Goal: Contribute content: Add original content to the website for others to see

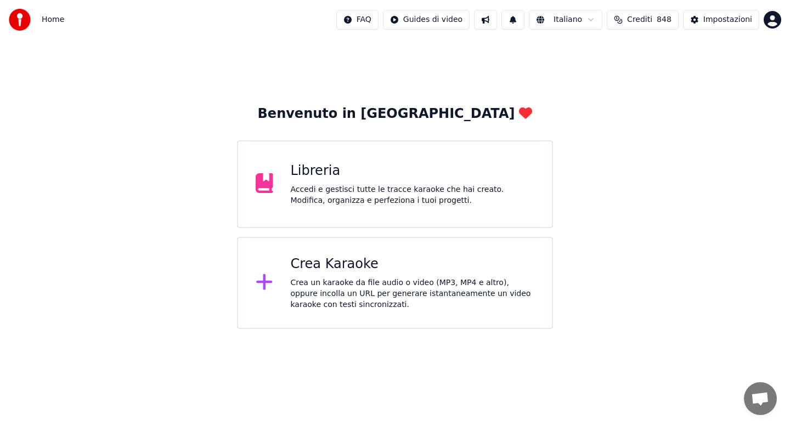
click at [332, 185] on div "Accedi e gestisci tutte le tracce karaoke che hai creato. Modifica, organizza e…" at bounding box center [413, 195] width 244 height 22
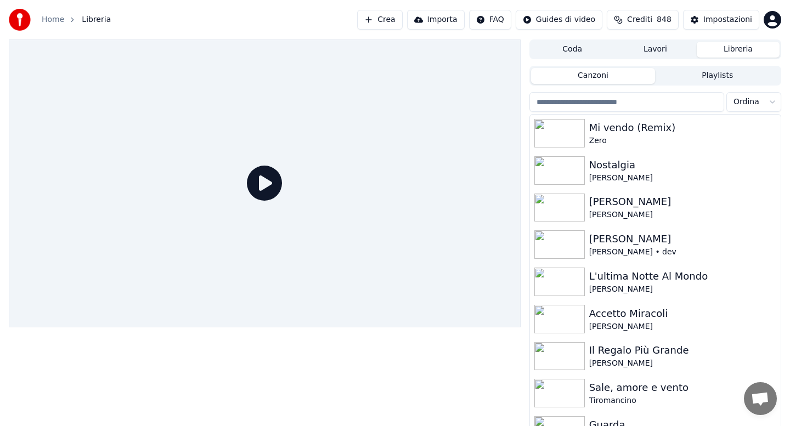
click at [573, 103] on input "search" at bounding box center [626, 102] width 195 height 20
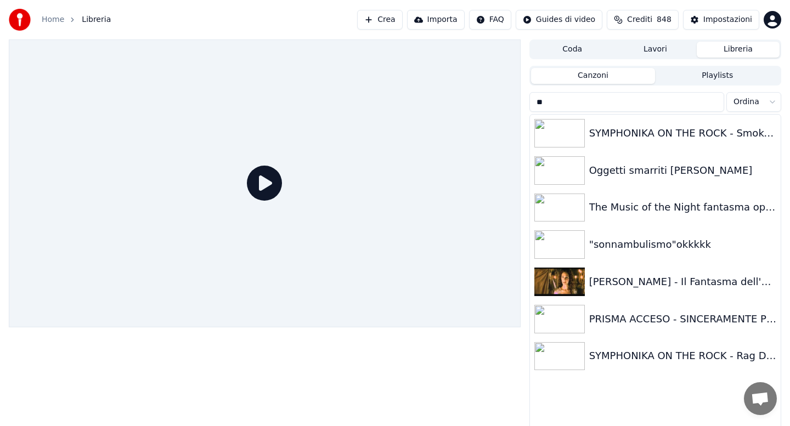
type input "*"
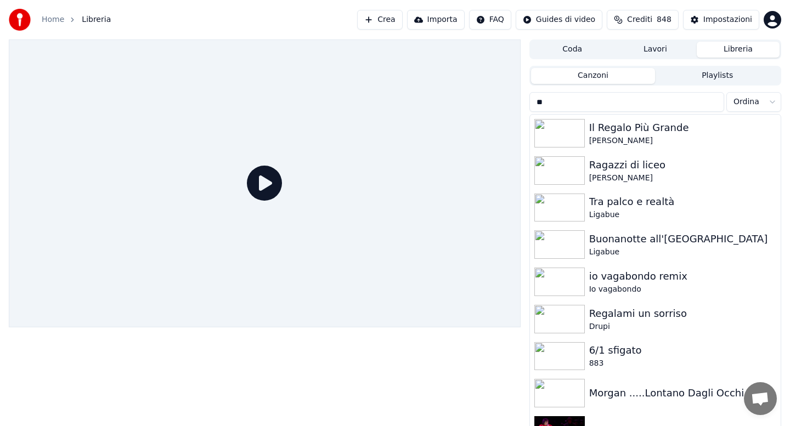
type input "*"
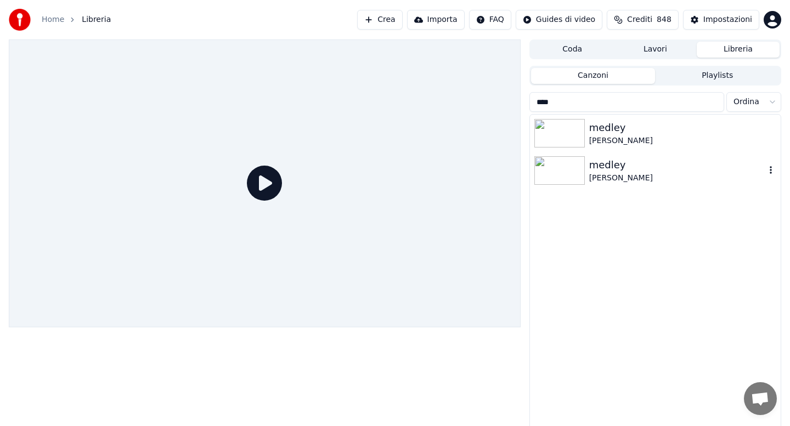
type input "****"
click at [612, 169] on div "medley" at bounding box center [677, 164] width 176 height 15
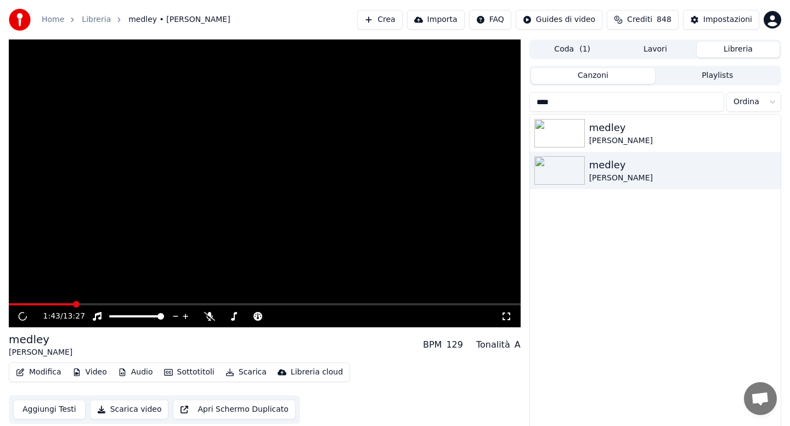
click at [74, 303] on span at bounding box center [265, 304] width 512 height 2
click at [602, 138] on div "[PERSON_NAME]" at bounding box center [677, 141] width 176 height 11
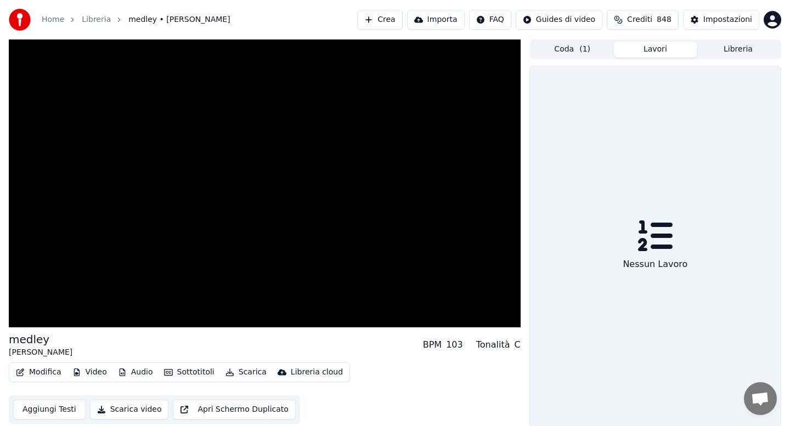
click at [650, 49] on button "Lavori" at bounding box center [655, 50] width 83 height 16
click at [727, 47] on button "Libreria" at bounding box center [738, 50] width 83 height 16
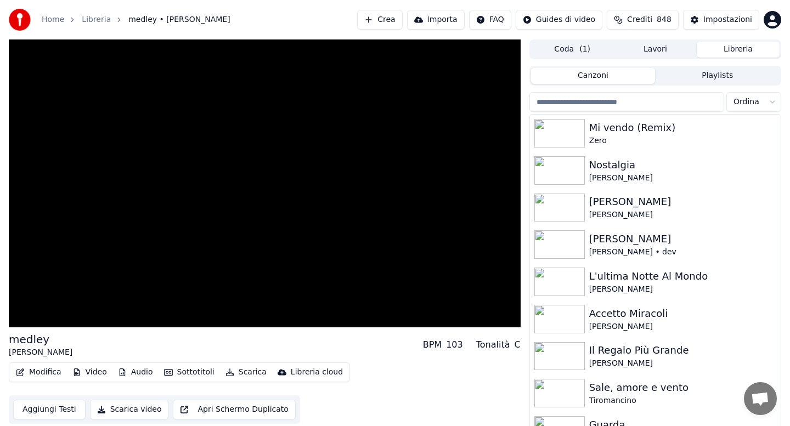
click at [606, 99] on input "search" at bounding box center [626, 102] width 195 height 20
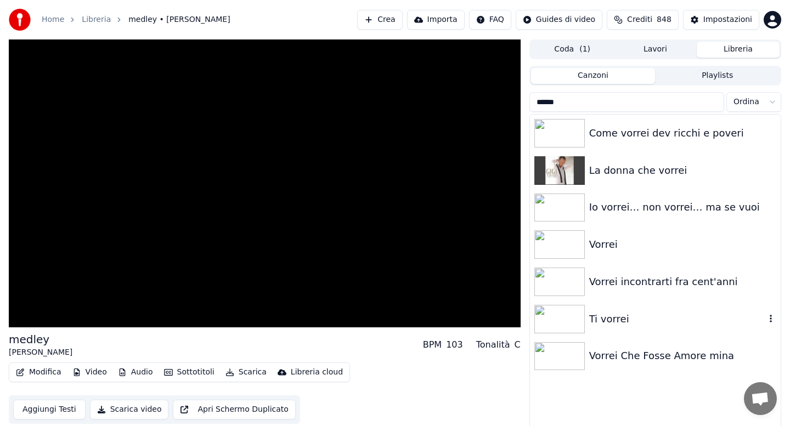
type input "******"
click at [611, 317] on div "Ti vorrei" at bounding box center [677, 319] width 176 height 15
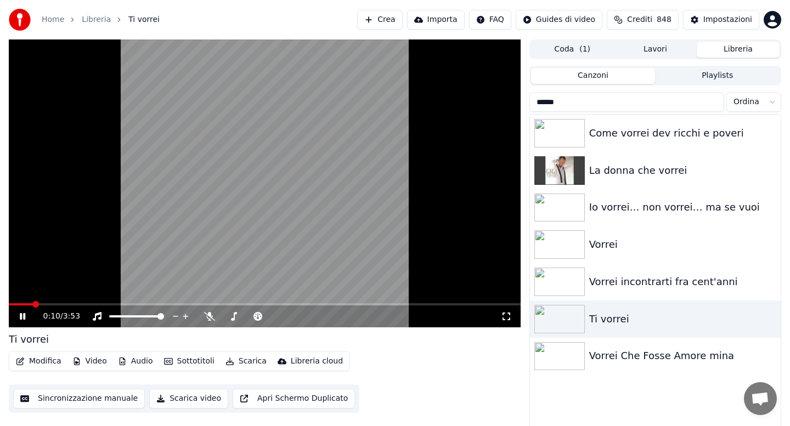
click at [71, 303] on span at bounding box center [265, 304] width 512 height 2
click at [233, 316] on icon at bounding box center [233, 316] width 11 height 9
click at [235, 317] on icon at bounding box center [233, 316] width 11 height 9
click at [208, 317] on icon at bounding box center [209, 316] width 11 height 9
click at [79, 304] on span at bounding box center [44, 304] width 70 height 2
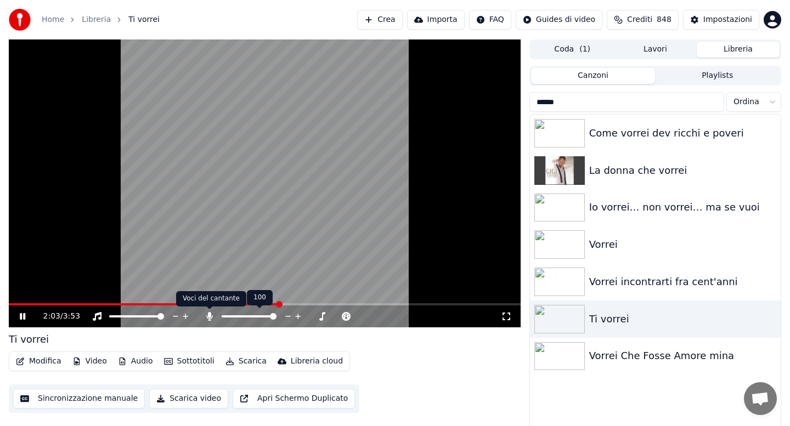
click at [209, 318] on icon at bounding box center [209, 316] width 11 height 9
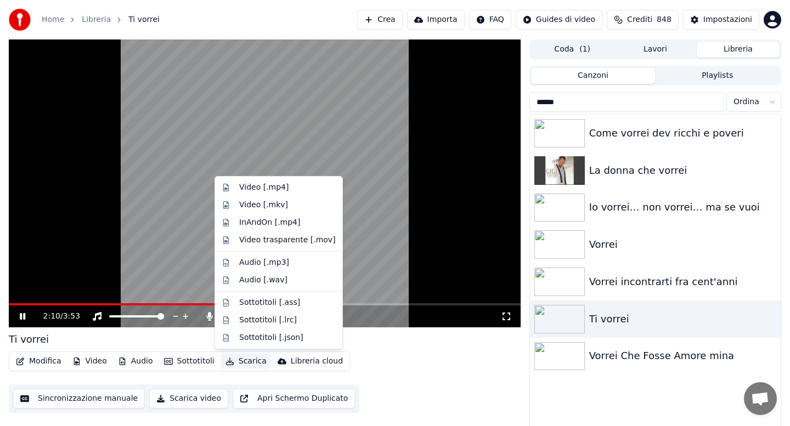
click at [243, 363] on button "Scarica" at bounding box center [246, 361] width 50 height 15
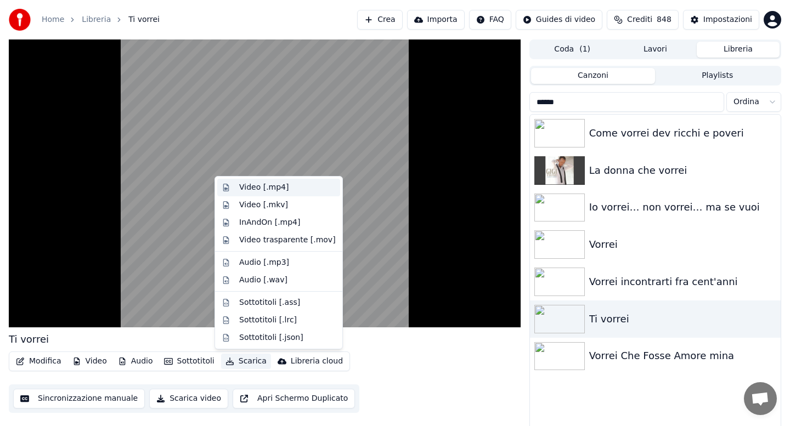
click at [256, 187] on div "Video [.mp4]" at bounding box center [263, 187] width 49 height 11
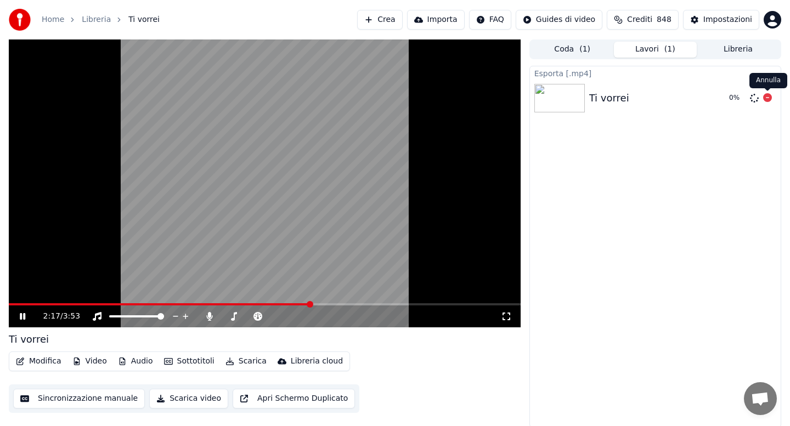
click at [766, 99] on icon at bounding box center [767, 97] width 9 height 9
click at [45, 361] on button "Modifica" at bounding box center [39, 361] width 54 height 15
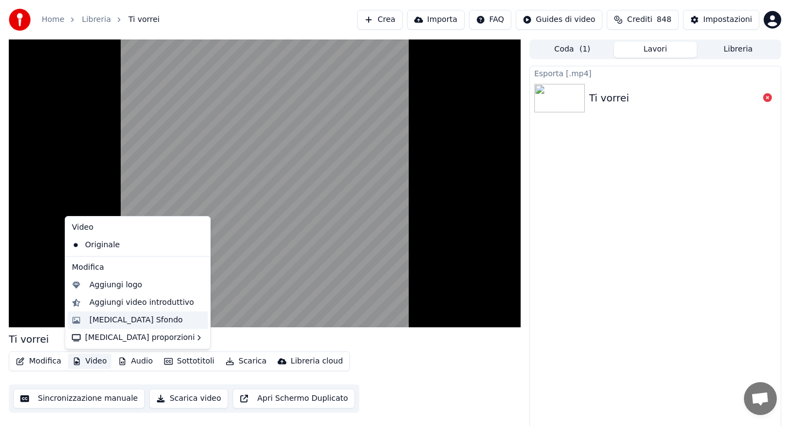
click at [112, 319] on div "[MEDICAL_DATA] Sfondo" at bounding box center [135, 320] width 93 height 11
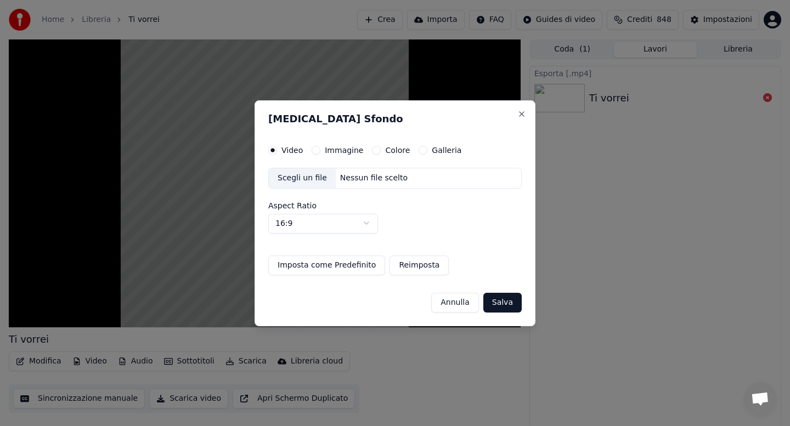
click at [374, 151] on button "Colore" at bounding box center [376, 150] width 9 height 9
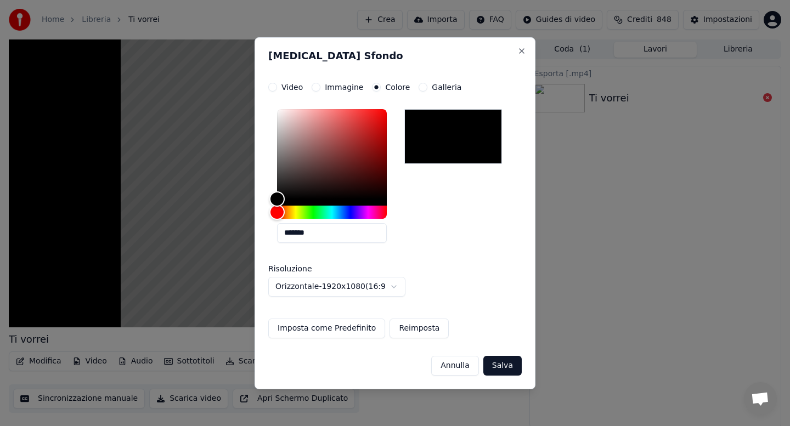
click at [500, 365] on button "Salva" at bounding box center [502, 366] width 38 height 20
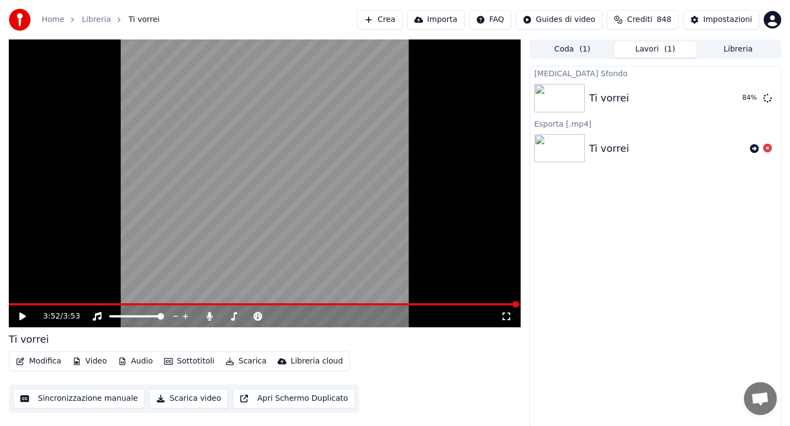
click at [245, 362] on button "Scarica" at bounding box center [246, 361] width 50 height 15
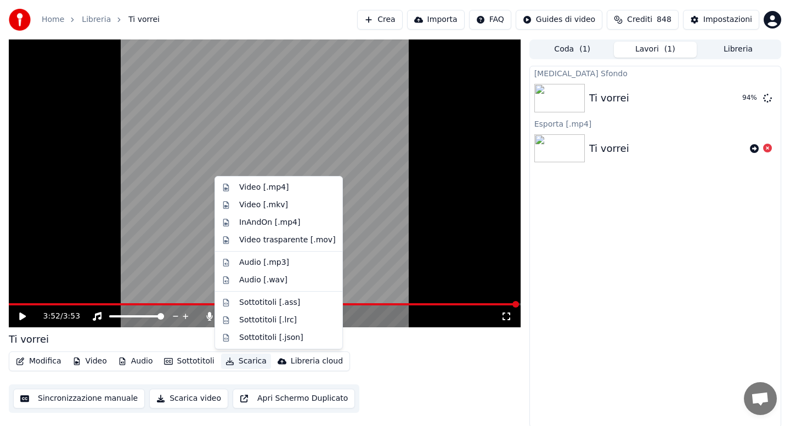
click at [184, 201] on video at bounding box center [265, 183] width 512 height 288
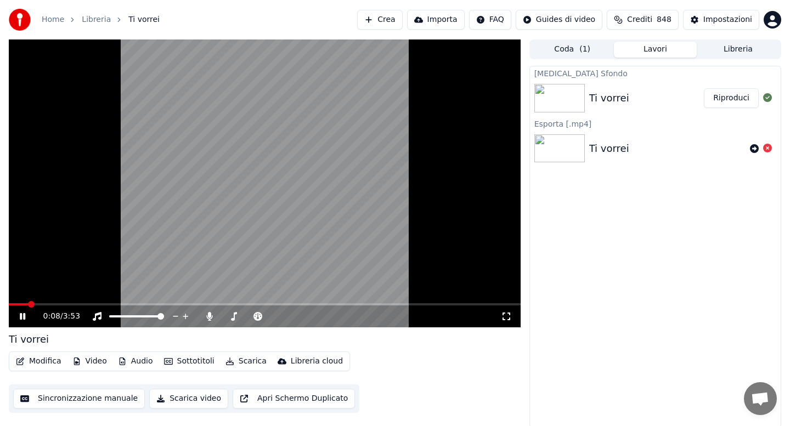
click at [724, 99] on button "Riproduci" at bounding box center [731, 98] width 55 height 20
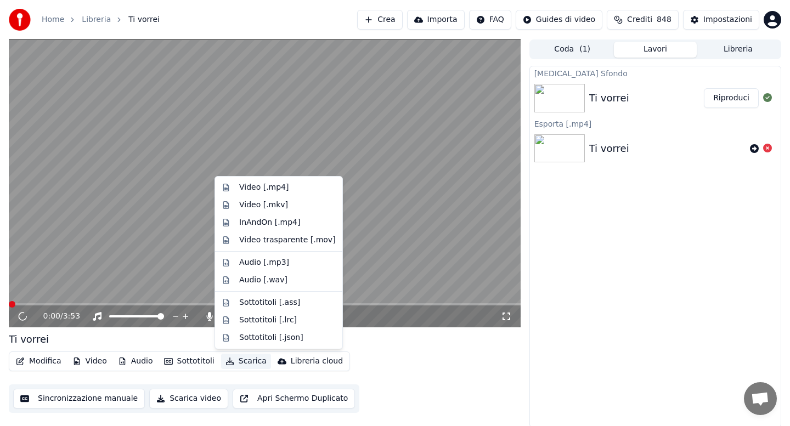
click at [245, 363] on button "Scarica" at bounding box center [246, 361] width 50 height 15
click at [256, 186] on div "Video [.mp4]" at bounding box center [263, 187] width 49 height 11
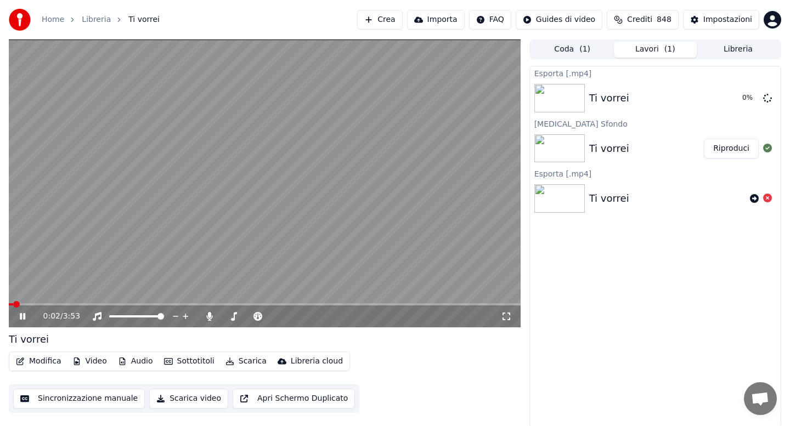
click at [24, 319] on icon at bounding box center [22, 316] width 5 height 7
click at [738, 50] on button "Libreria" at bounding box center [738, 50] width 83 height 16
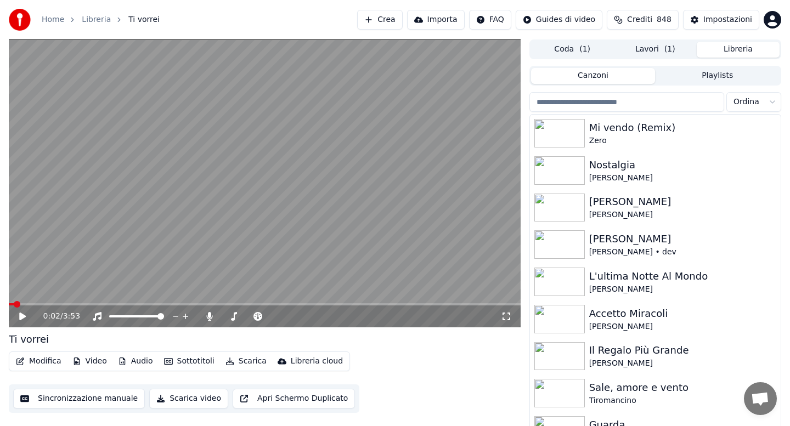
click at [631, 101] on input "search" at bounding box center [626, 102] width 195 height 20
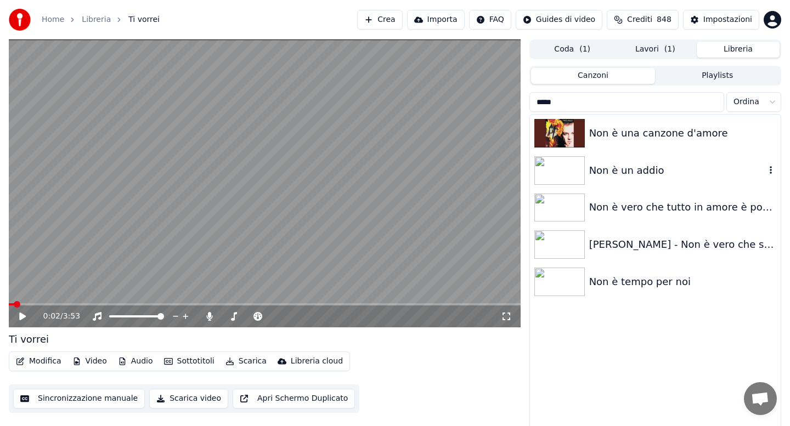
type input "*****"
click at [618, 178] on div "Non è un addio" at bounding box center [655, 170] width 251 height 37
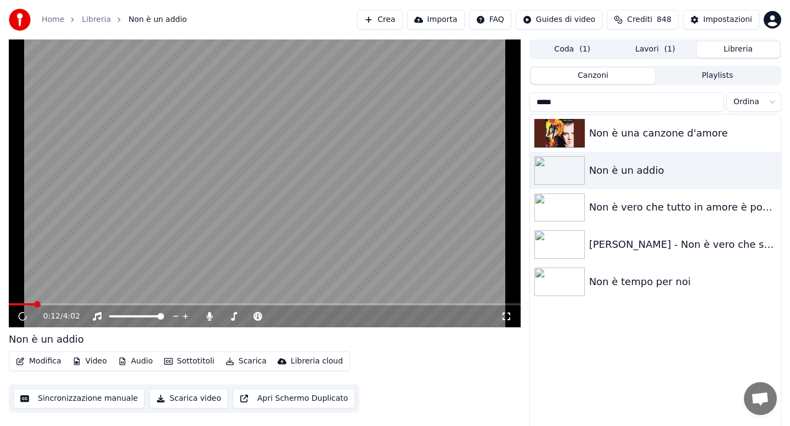
click at [34, 303] on span at bounding box center [265, 304] width 512 height 2
click at [31, 304] on span at bounding box center [31, 304] width 44 height 2
click at [78, 304] on span at bounding box center [265, 304] width 512 height 2
click at [58, 303] on span at bounding box center [46, 304] width 75 height 2
click at [21, 318] on icon at bounding box center [22, 316] width 5 height 7
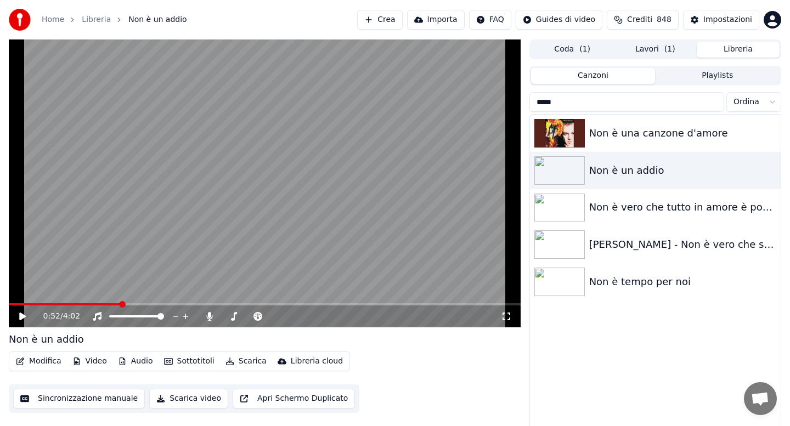
click at [646, 53] on button "Lavori ( 1 )" at bounding box center [655, 50] width 83 height 16
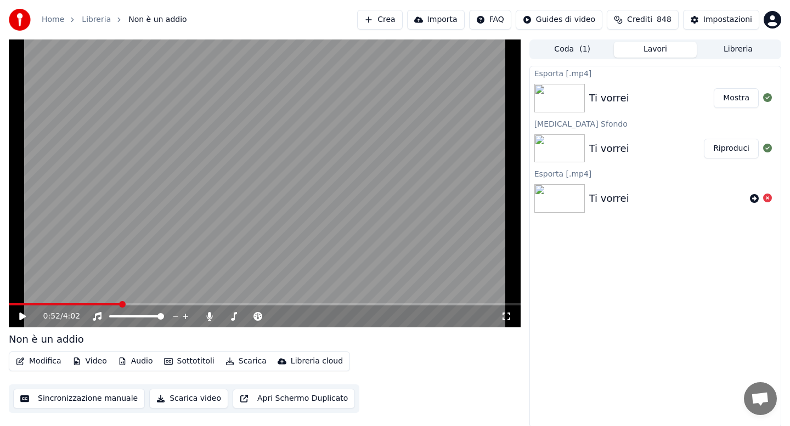
click at [50, 20] on link "Home" at bounding box center [53, 19] width 22 height 11
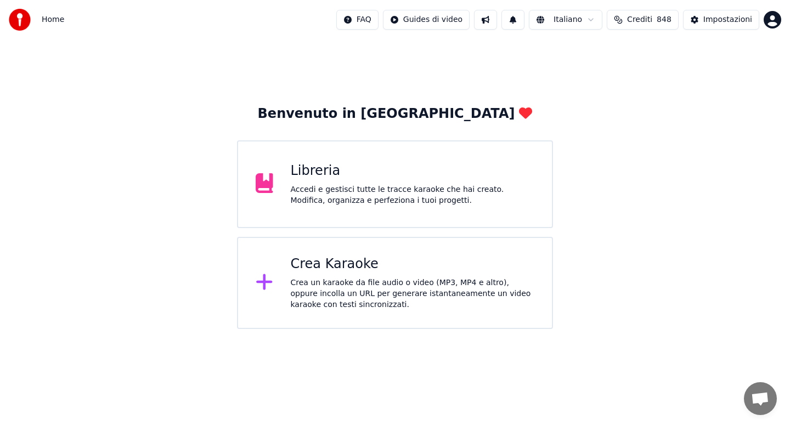
click at [335, 279] on div "Crea un karaoke da file audio o video (MP3, MP4 e altro), oppure incolla un URL…" at bounding box center [413, 294] width 244 height 33
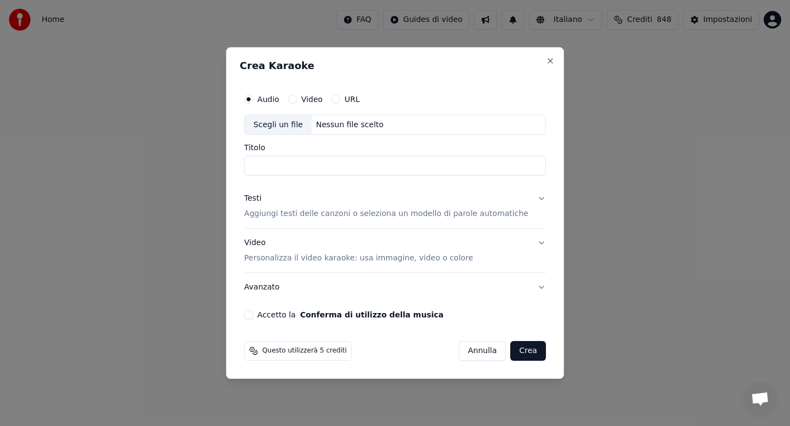
click at [281, 126] on div "Scegli un file" at bounding box center [278, 125] width 67 height 20
type input "**********"
click at [532, 199] on button "Testi Aggiungi testi delle canzoni o seleziona un modello di parole automatiche" at bounding box center [395, 207] width 302 height 44
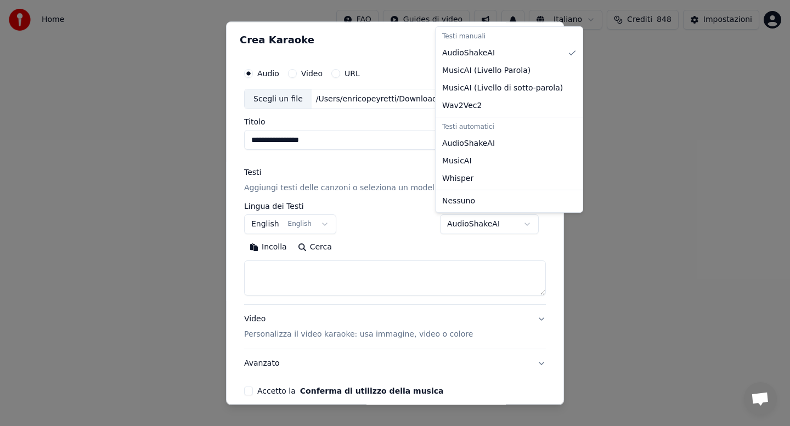
click at [522, 224] on body "**********" at bounding box center [395, 164] width 790 height 329
select select "**********"
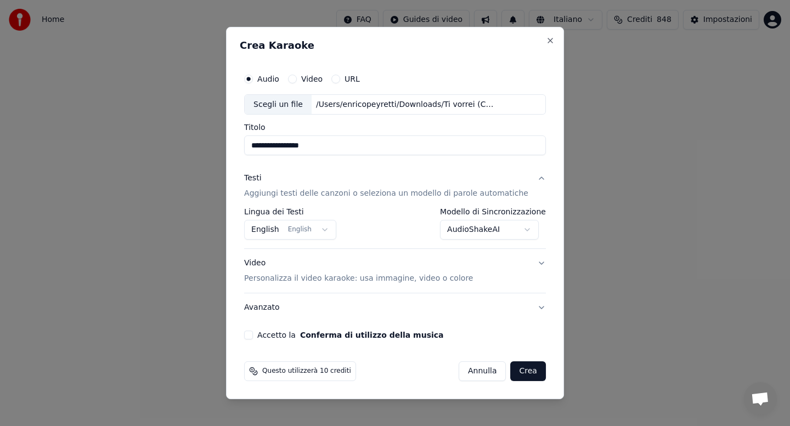
click at [253, 336] on button "Accetto la Conferma di utilizzo della musica" at bounding box center [248, 335] width 9 height 9
click at [512, 372] on button "Crea" at bounding box center [528, 372] width 35 height 20
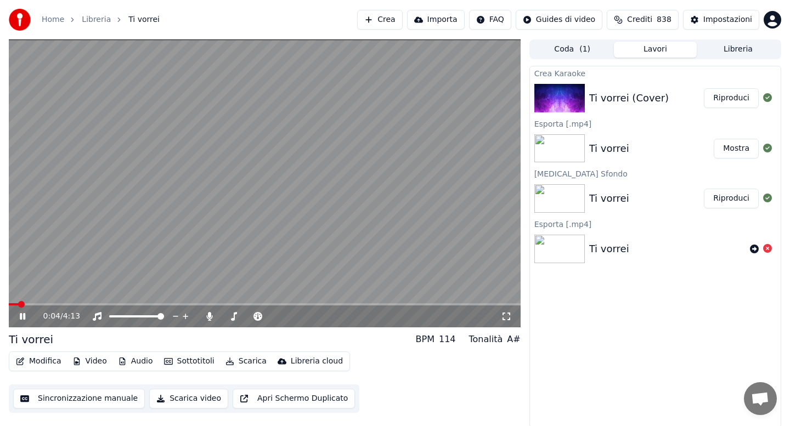
click at [24, 315] on icon at bounding box center [22, 316] width 5 height 7
